Goal: Information Seeking & Learning: Learn about a topic

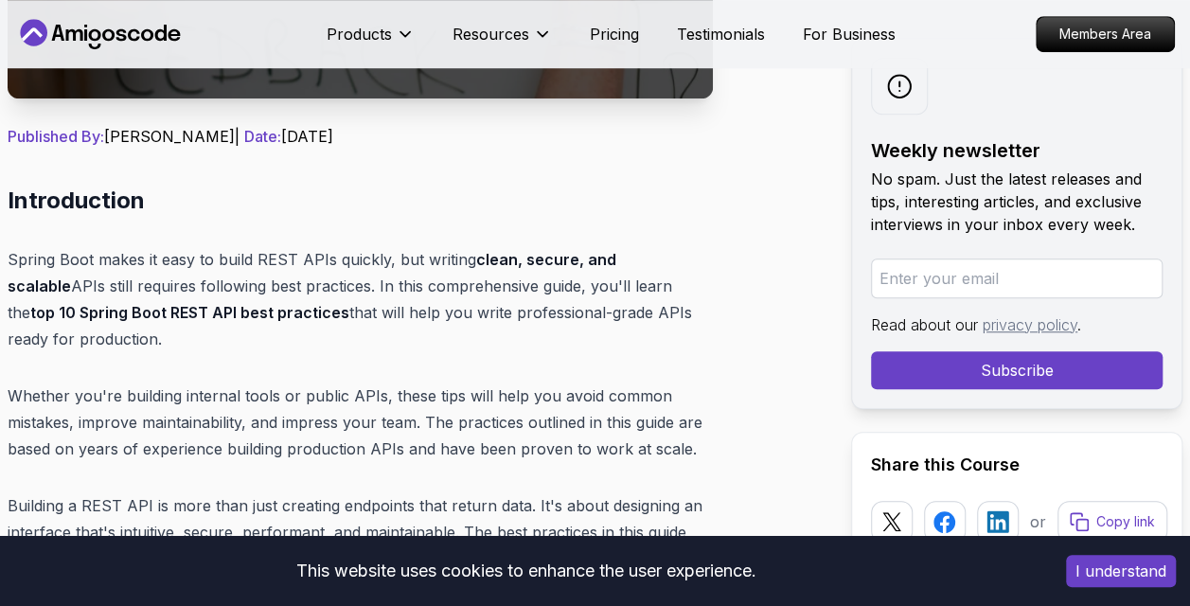
click at [1149, 569] on button "I understand" at bounding box center [1121, 571] width 110 height 32
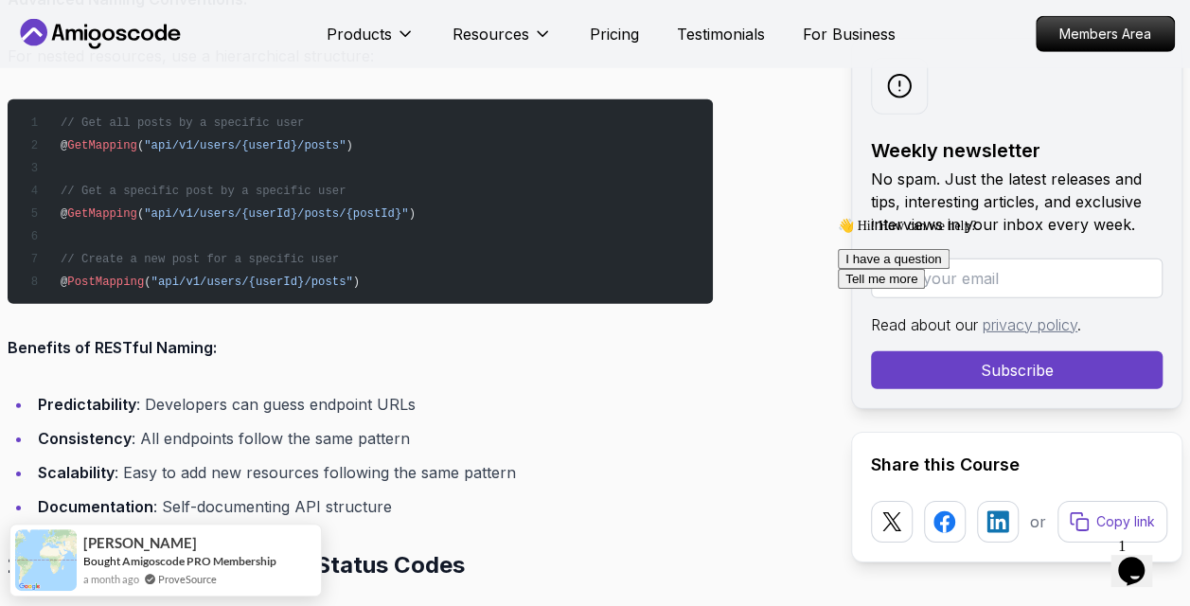
scroll to position [2708, 0]
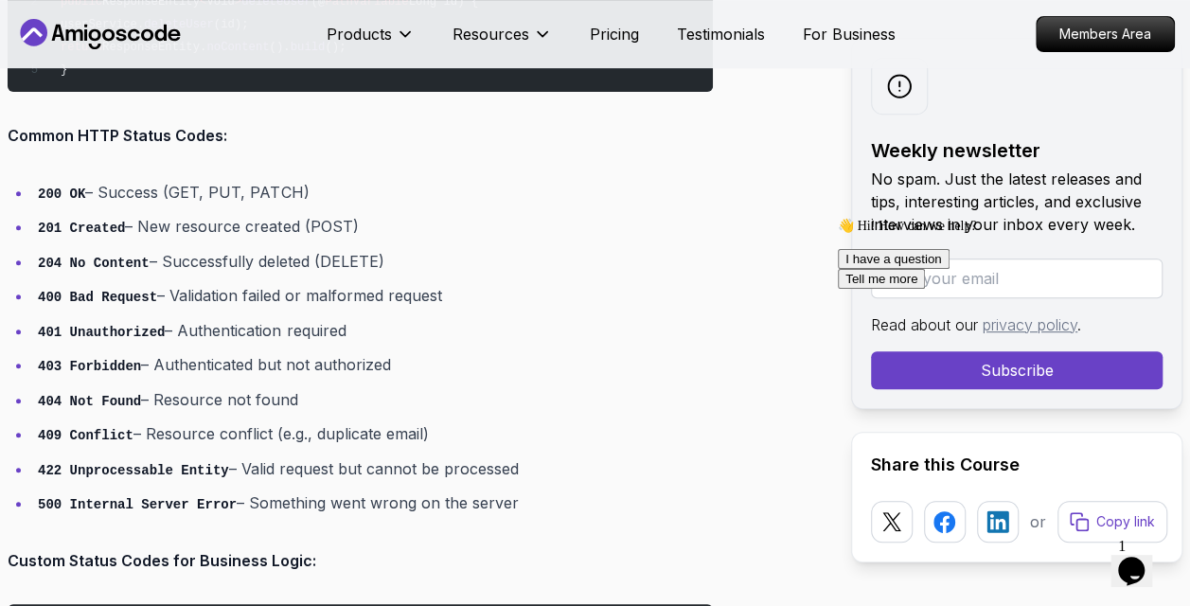
scroll to position [3950, 0]
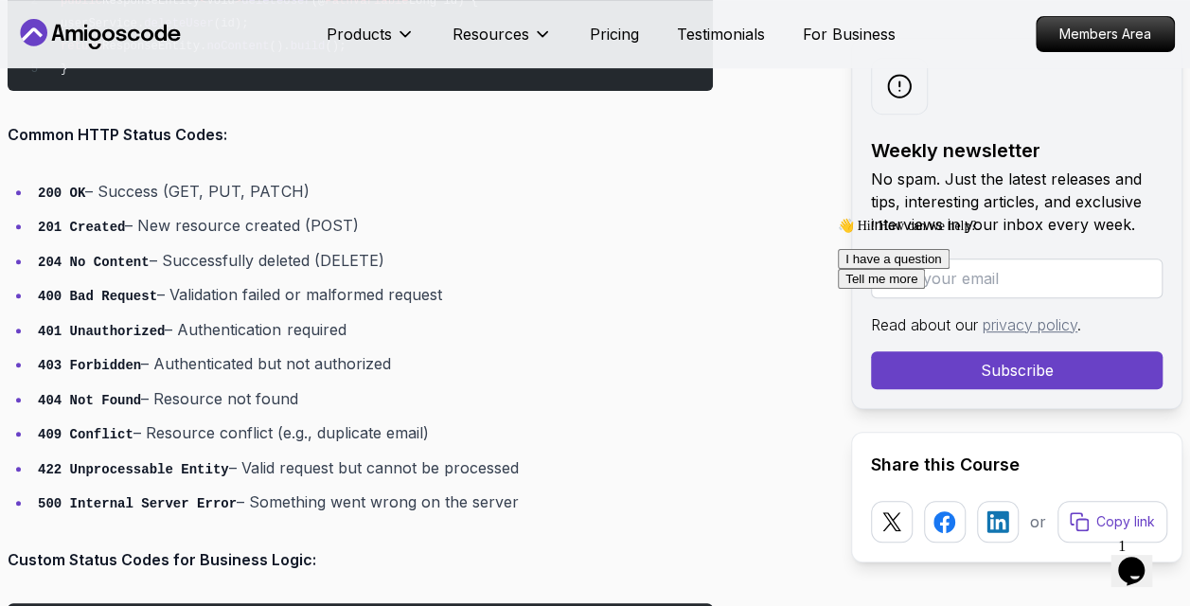
click at [525, 289] on li "400 Bad Request – Validation failed or malformed request" at bounding box center [372, 294] width 680 height 27
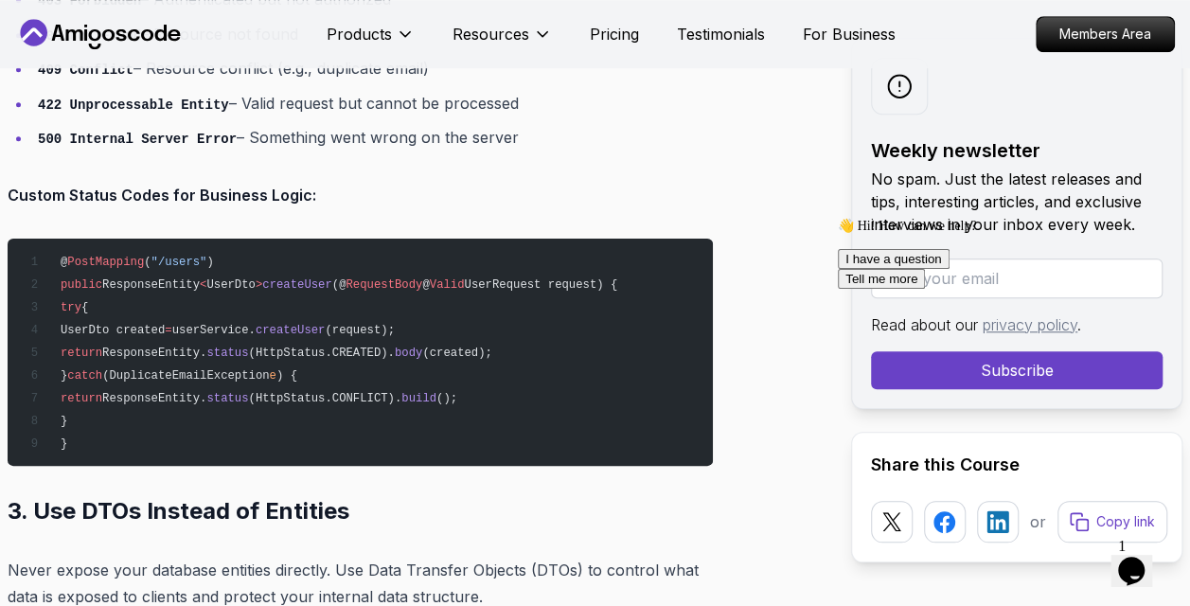
scroll to position [4315, 0]
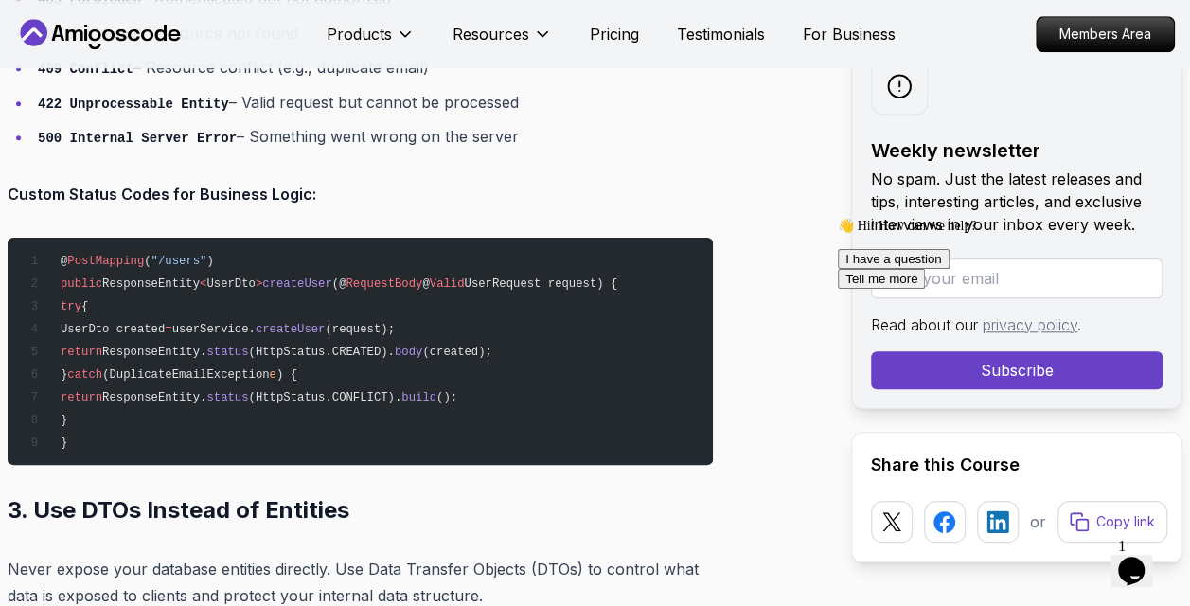
click at [525, 289] on pre "@ PostMapping ( "/users" ) public ResponseEntity < UserDto > createUser (@ Requ…" at bounding box center [360, 351] width 705 height 227
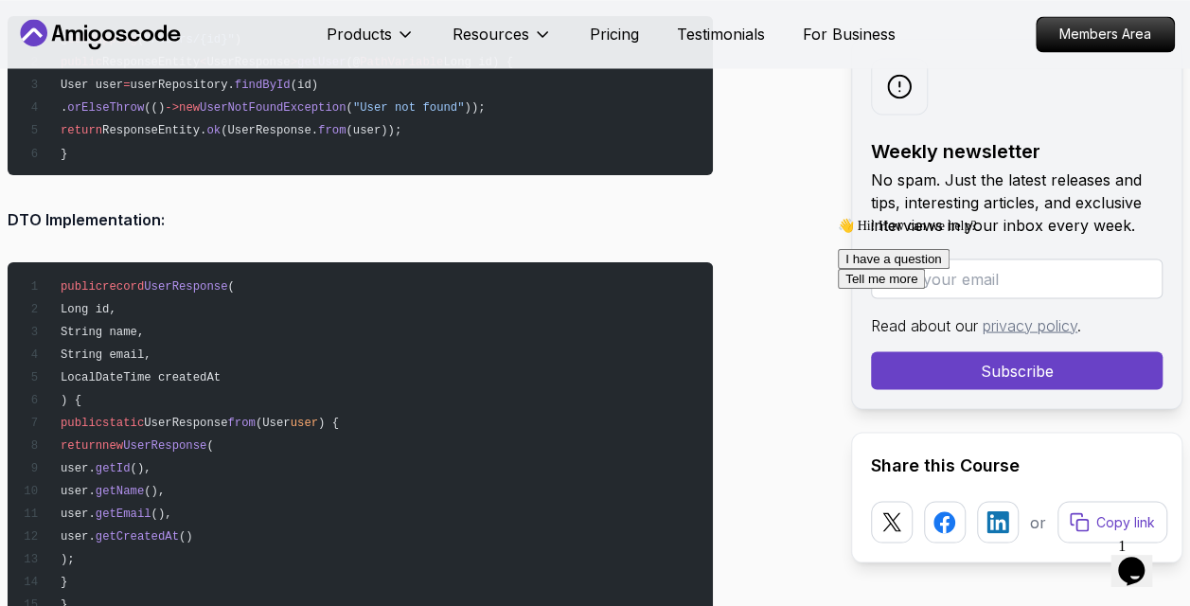
scroll to position [5267, 0]
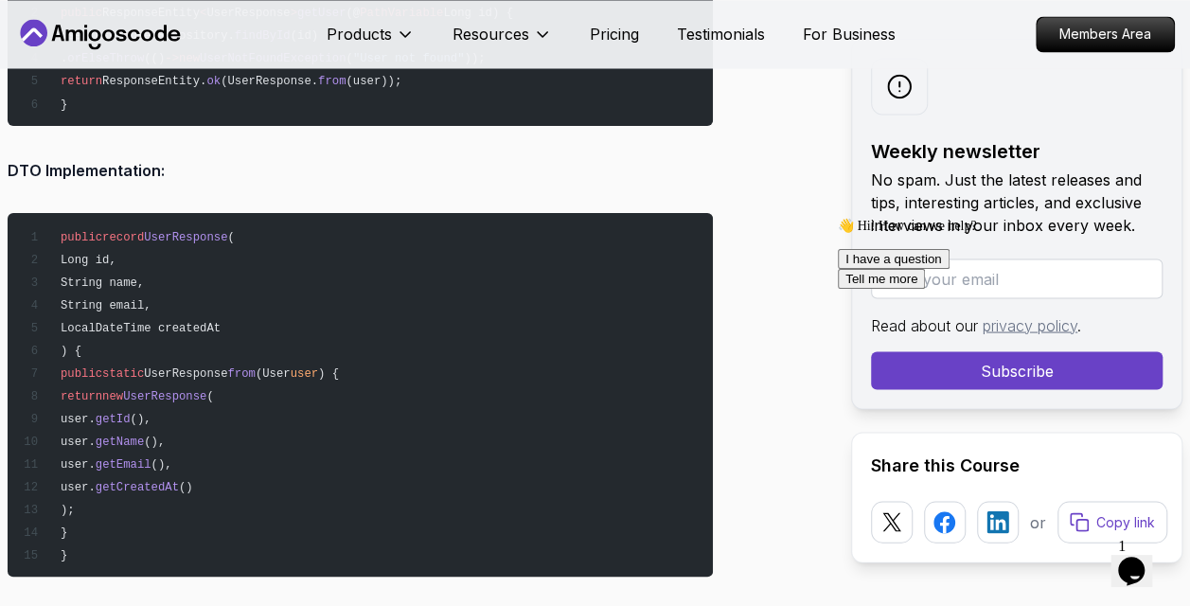
click at [838, 218] on icon "Chat attention grabber" at bounding box center [838, 218] width 0 height 0
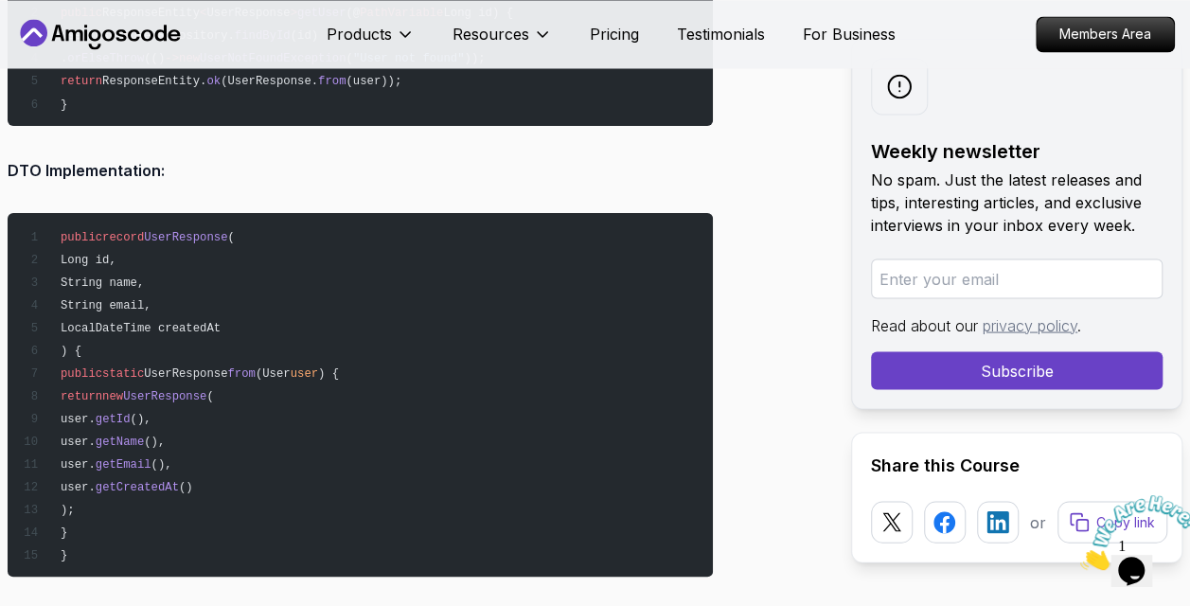
click at [1080, 557] on icon "Close" at bounding box center [1080, 565] width 0 height 16
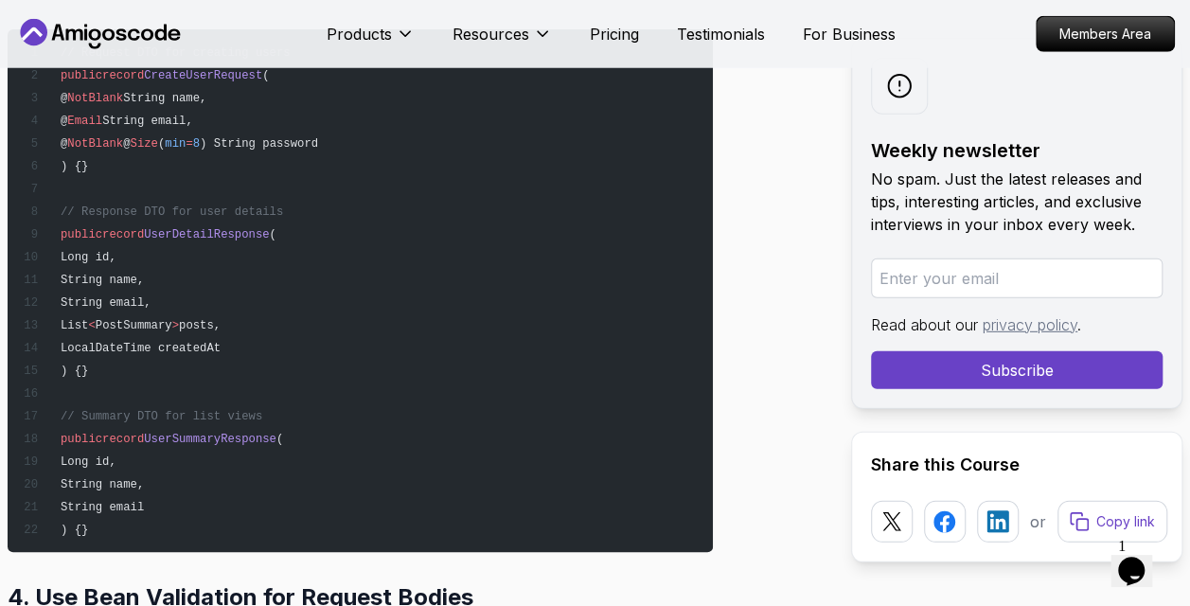
scroll to position [6118, 0]
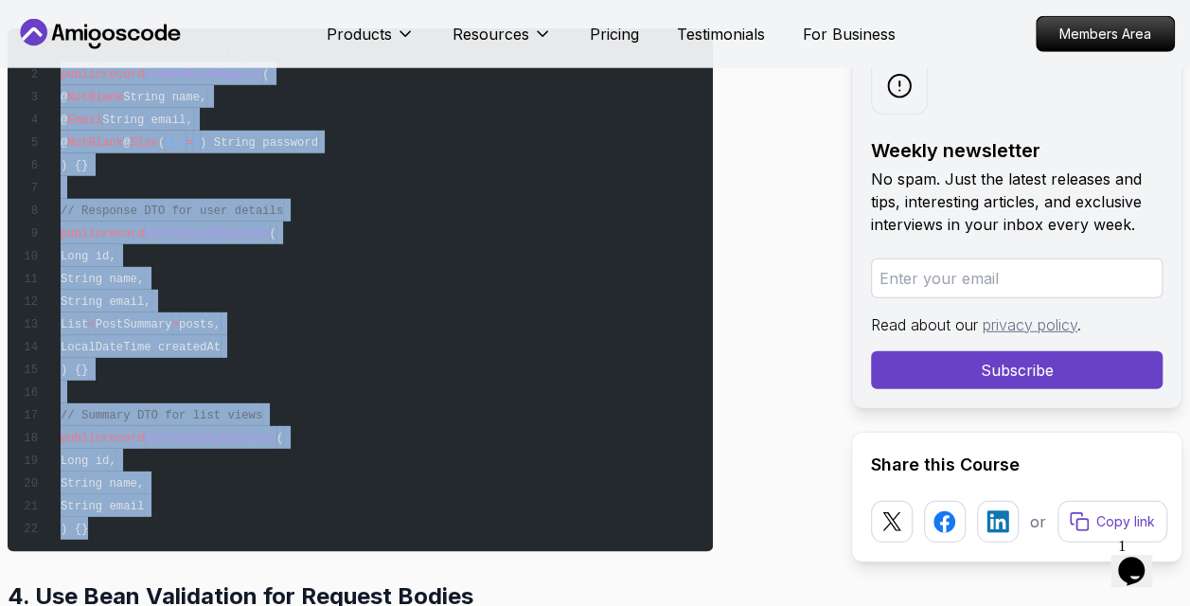
drag, startPoint x: 125, startPoint y: 521, endPoint x: 62, endPoint y: 68, distance: 456.8
click at [62, 68] on pre "// Request DTO for creating users public record CreateUserRequest ( @ NotBlank …" at bounding box center [360, 289] width 705 height 522
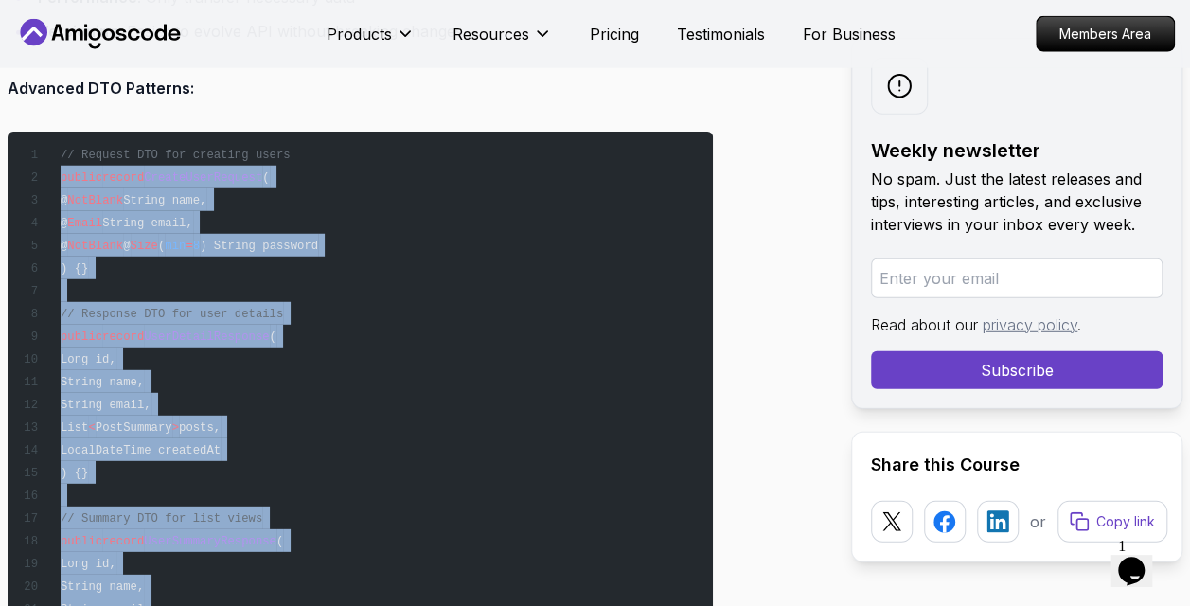
scroll to position [6006, 0]
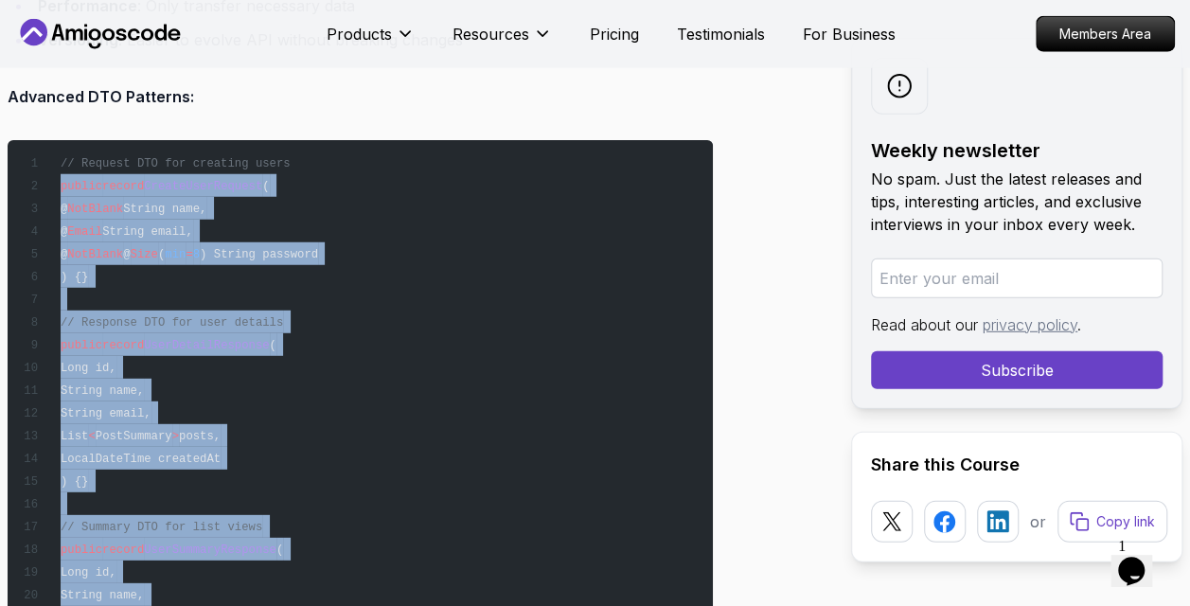
copy code "public record CreateUserRequest ( @ NotBlank String name, @ Email String email,…"
copy code "// Request DTO for creating users public record CreateUserRequest ( @ NotBlank …"
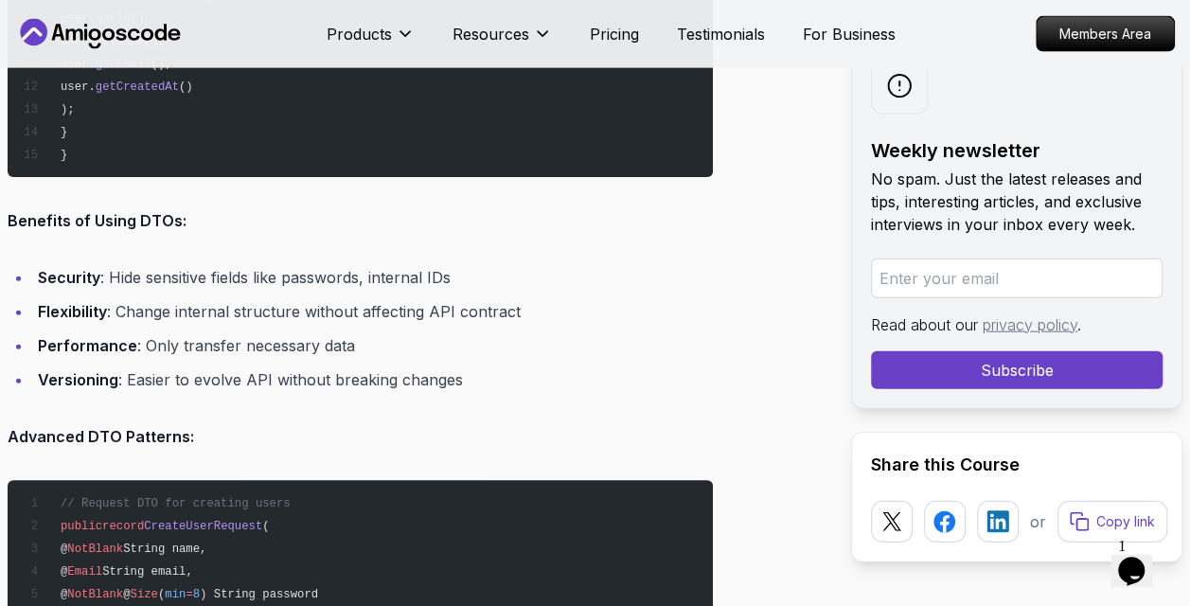
click at [598, 366] on li "Versioning : Easier to evolve API without breaking changes" at bounding box center [372, 379] width 680 height 27
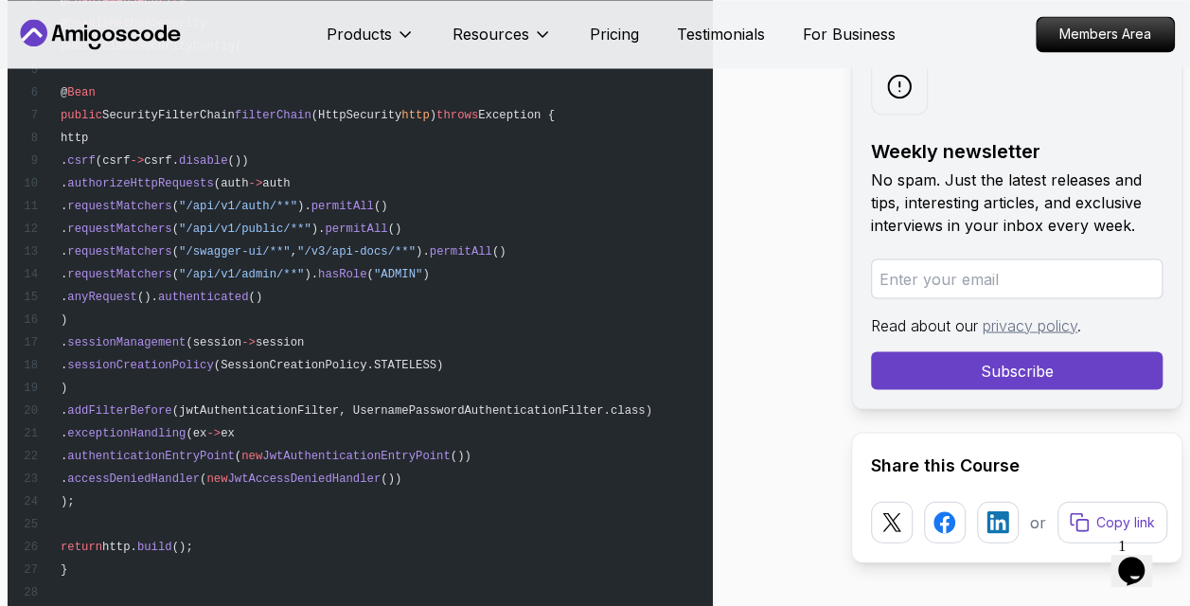
scroll to position [16016, 0]
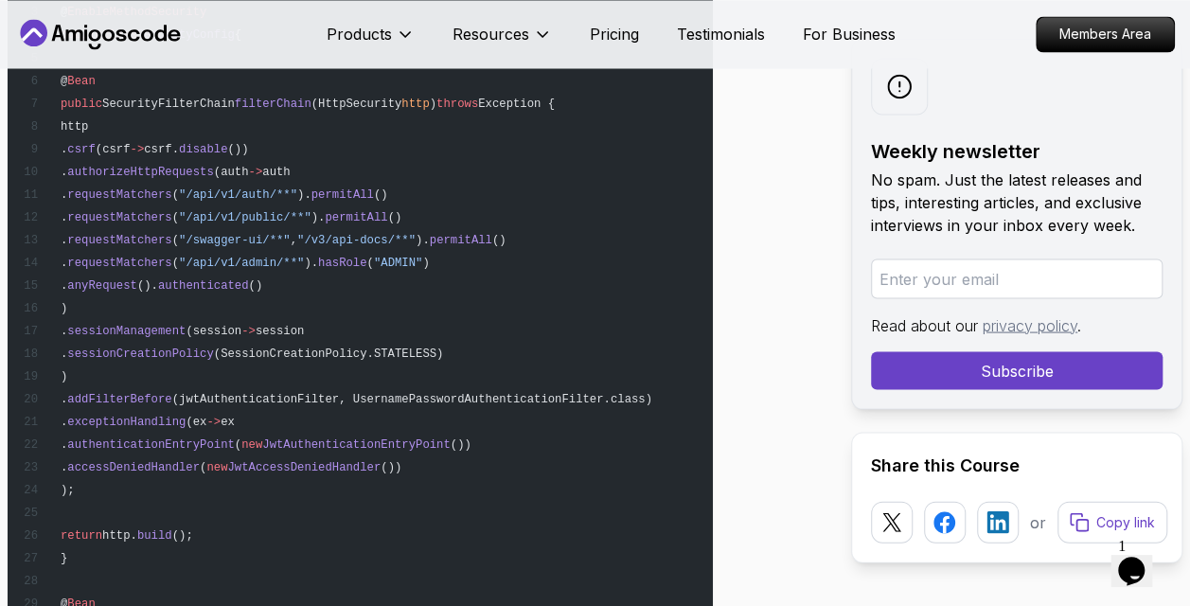
click at [291, 246] on span ""/swagger-ui/**"" at bounding box center [235, 239] width 112 height 13
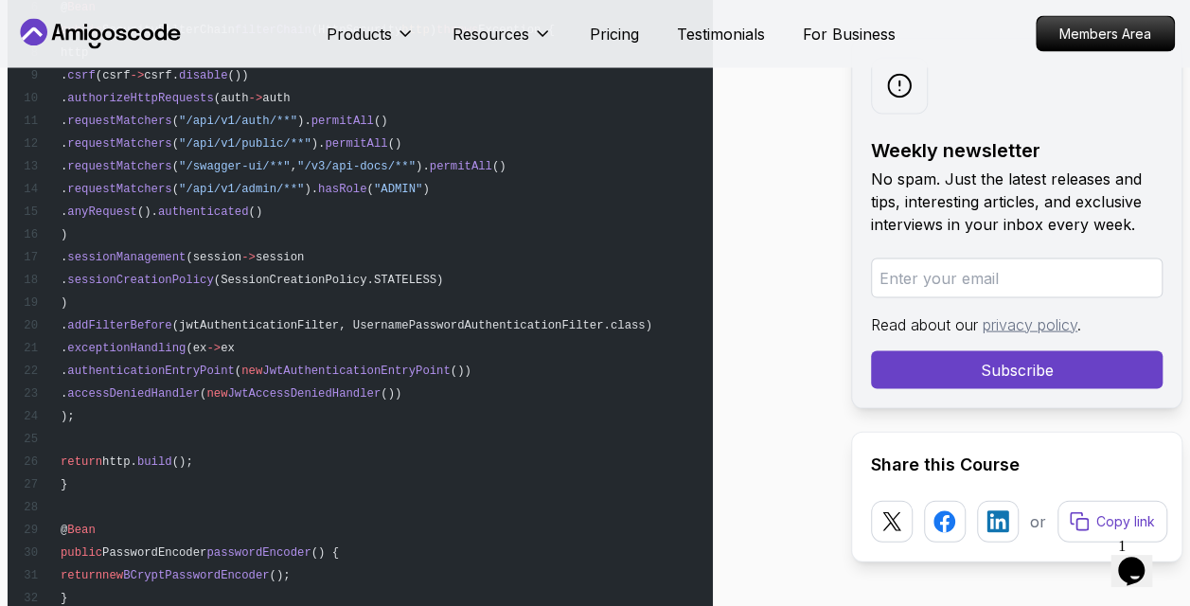
scroll to position [16057, 0]
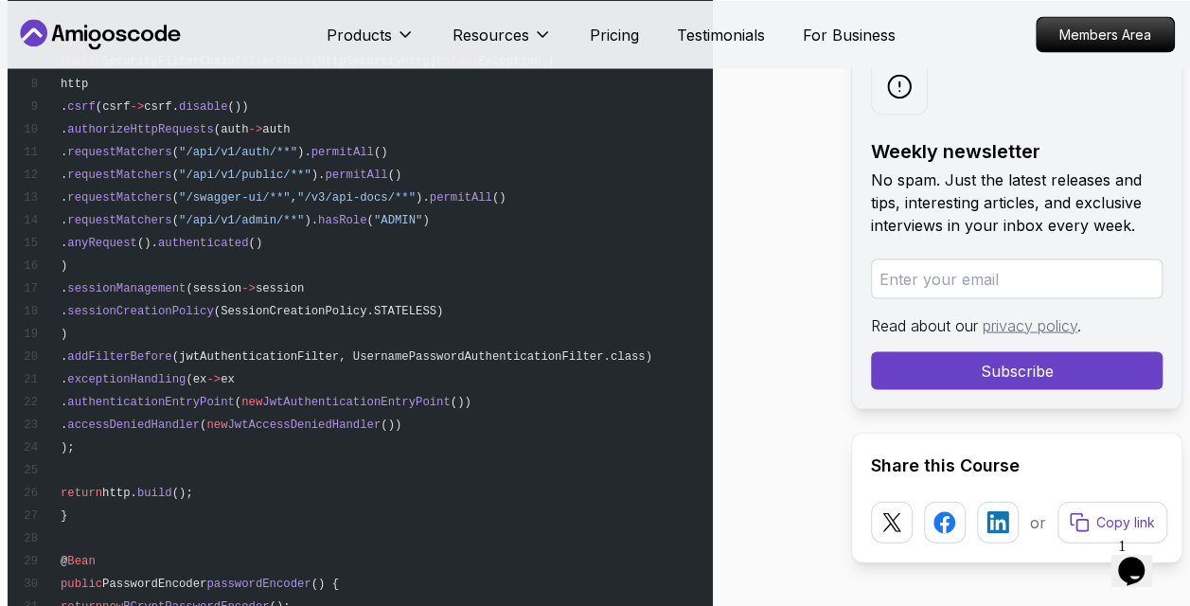
click at [492, 204] on span "permitAll" at bounding box center [461, 197] width 62 height 13
drag, startPoint x: 533, startPoint y: 229, endPoint x: 378, endPoint y: 180, distance: 162.8
click at [378, 180] on pre "@ Configuration @ EnableWebSecurity @ EnableMethodSecurity public class Securit…" at bounding box center [360, 288] width 705 height 772
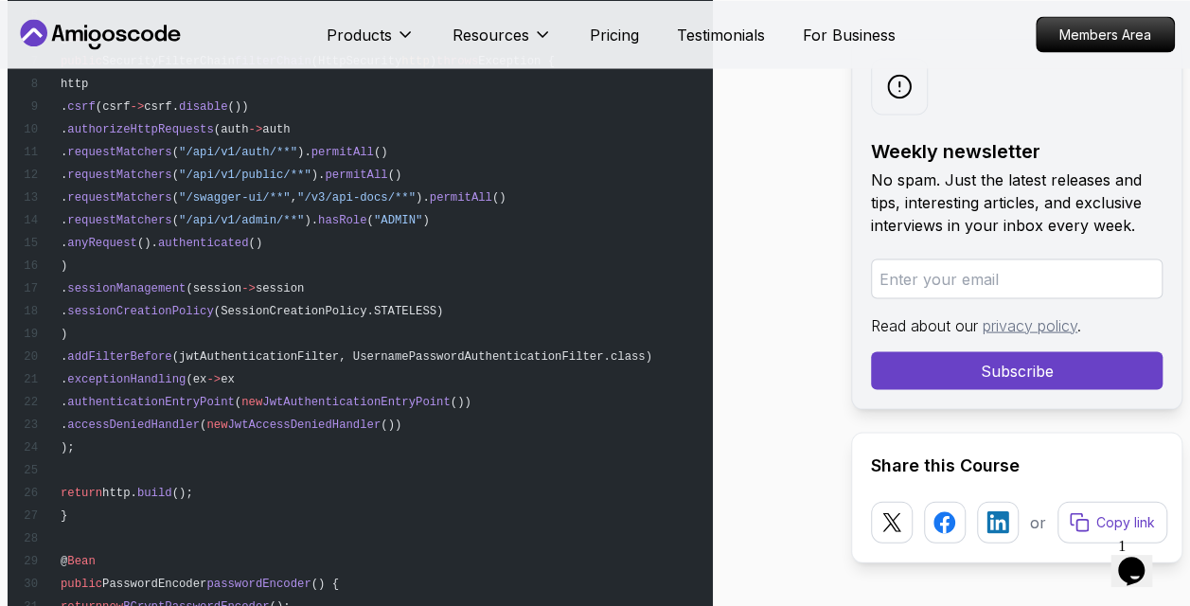
drag, startPoint x: 378, startPoint y: 180, endPoint x: 377, endPoint y: 204, distance: 24.6
click at [377, 204] on pre "@ Configuration @ EnableWebSecurity @ EnableMethodSecurity public class Securit…" at bounding box center [360, 288] width 705 height 772
click at [311, 182] on span ""/api/v1/public/**"" at bounding box center [245, 174] width 133 height 13
drag, startPoint x: 377, startPoint y: 204, endPoint x: 393, endPoint y: 239, distance: 37.7
click at [393, 204] on span ""/v3/api-docs/**"" at bounding box center [356, 197] width 118 height 13
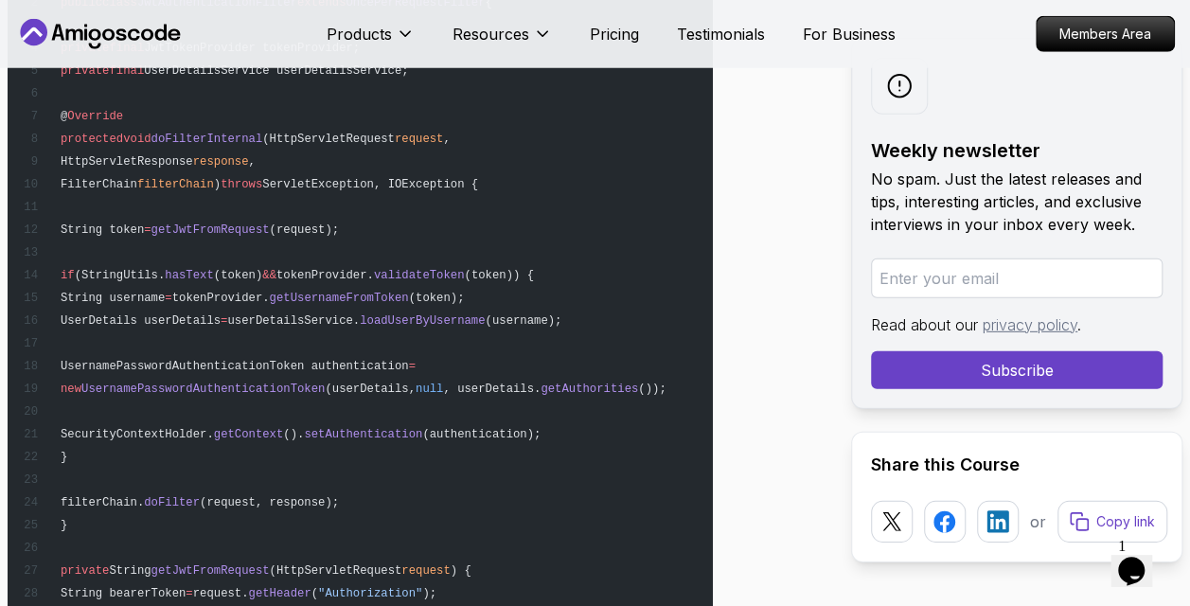
scroll to position [16863, 0]
click at [394, 241] on pre "@ Component public class JwtAuthenticationFilter extends OncePerRequestFilter {…" at bounding box center [360, 353] width 705 height 795
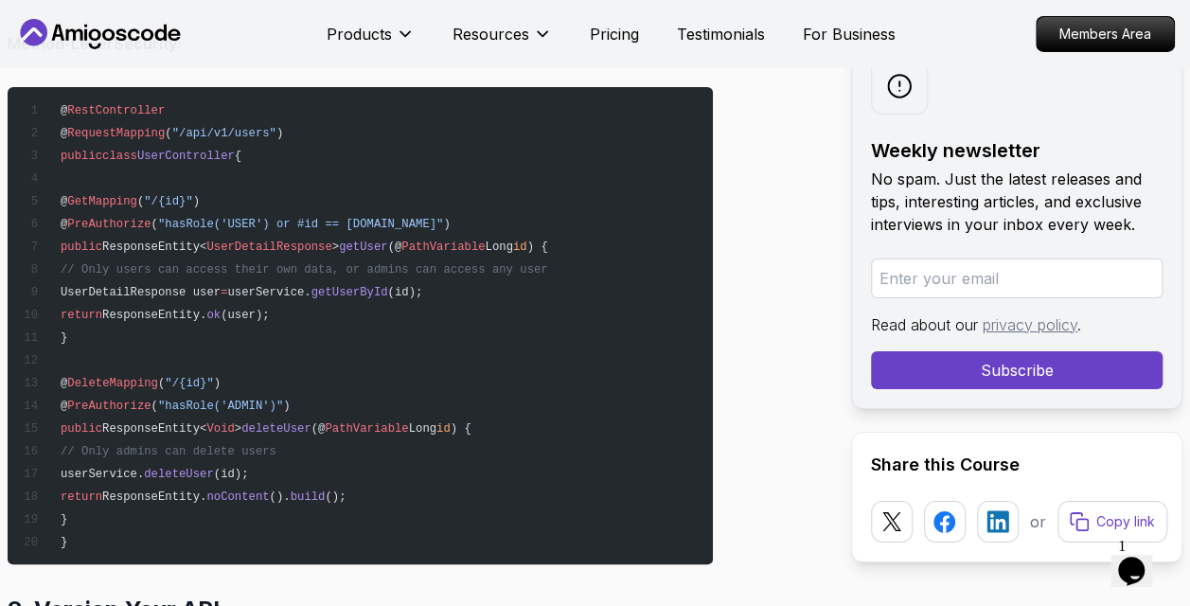
scroll to position [17627, 0]
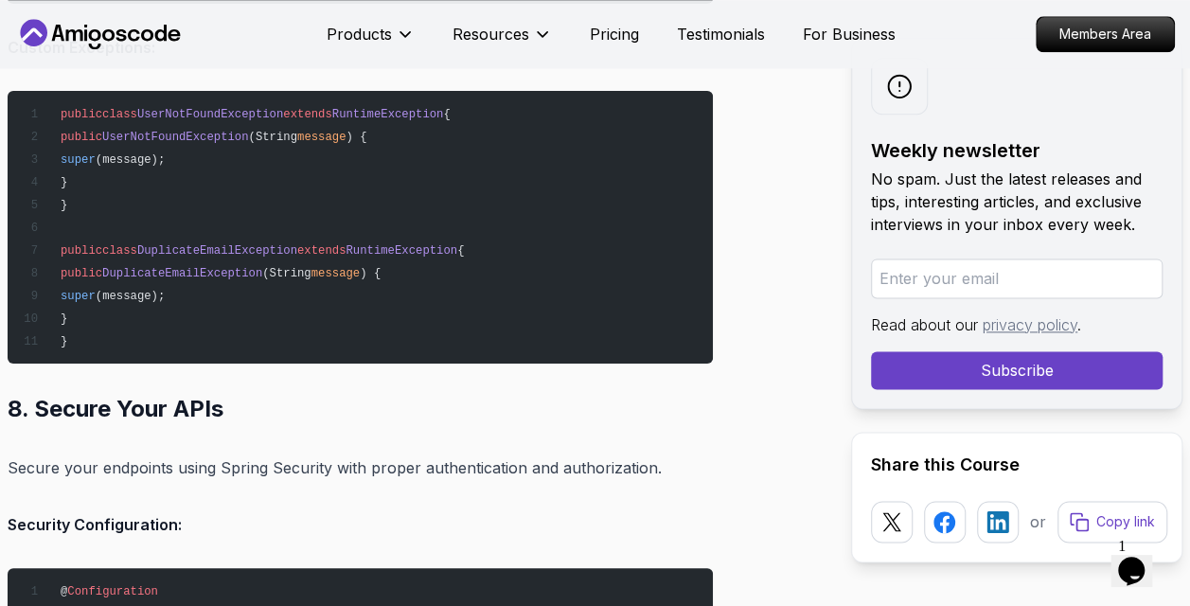
scroll to position [15391, 0]
